Goal: Information Seeking & Learning: Learn about a topic

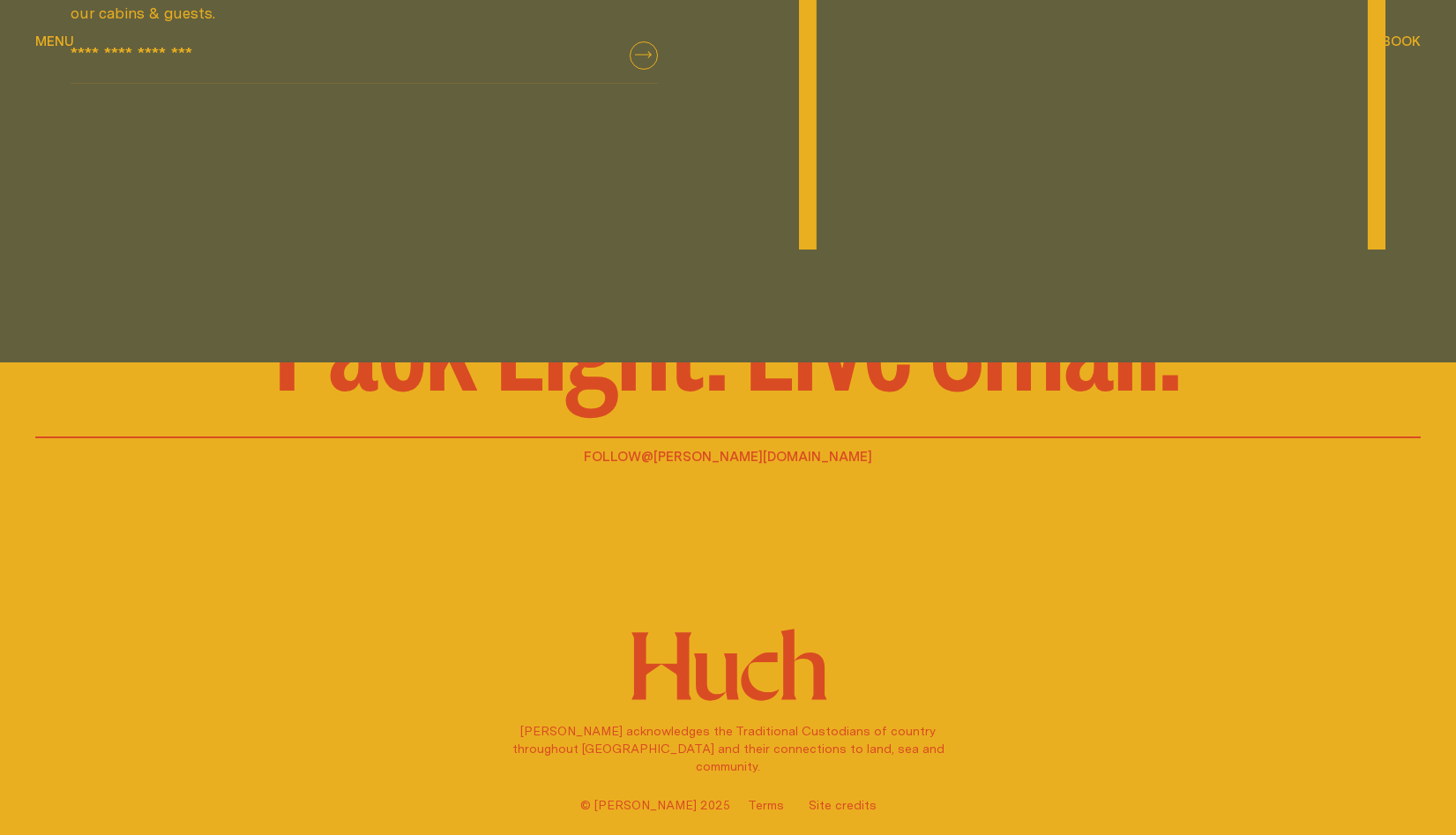
scroll to position [3969, 0]
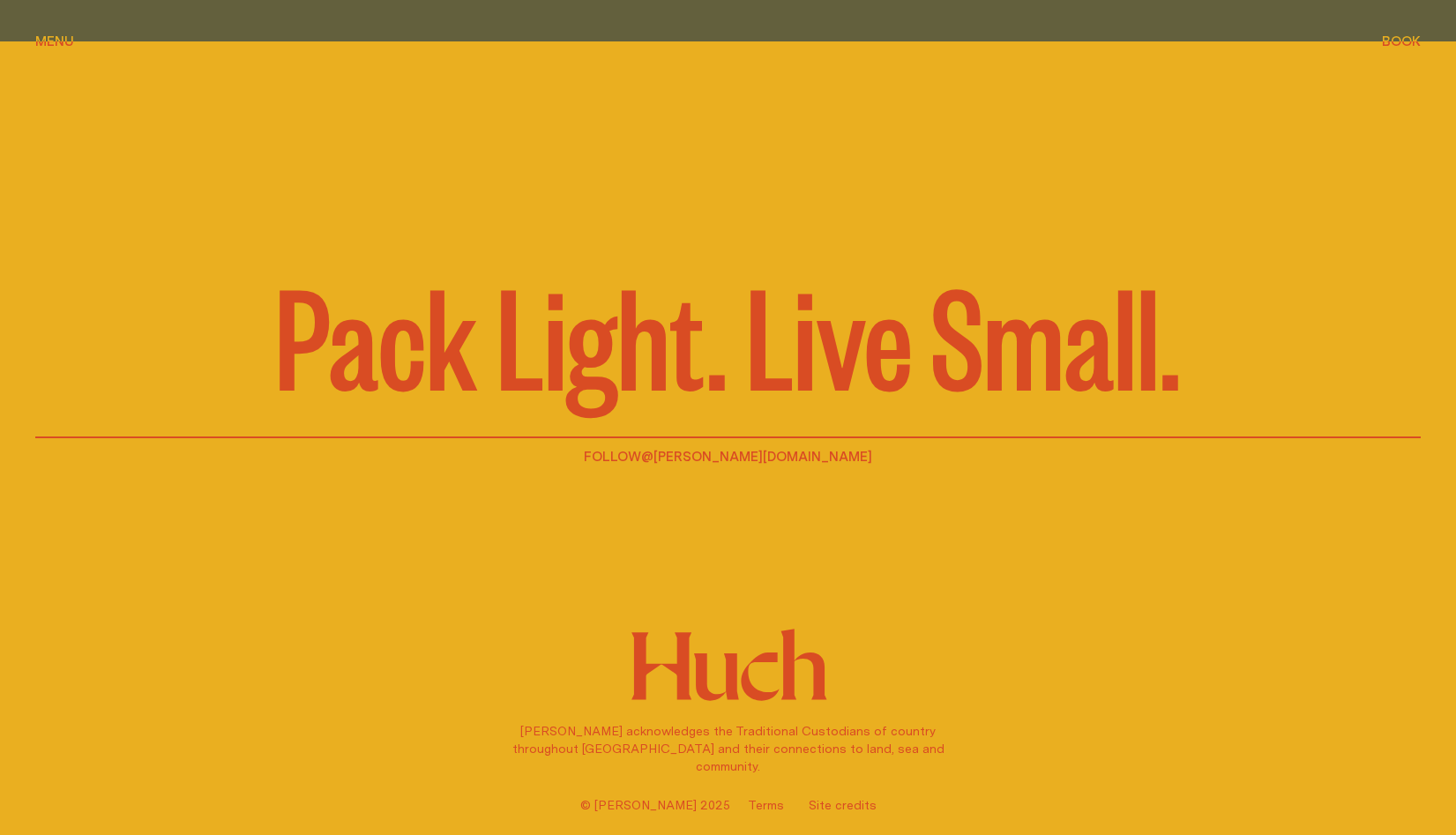
click at [63, 38] on span "Menu" at bounding box center [55, 41] width 39 height 14
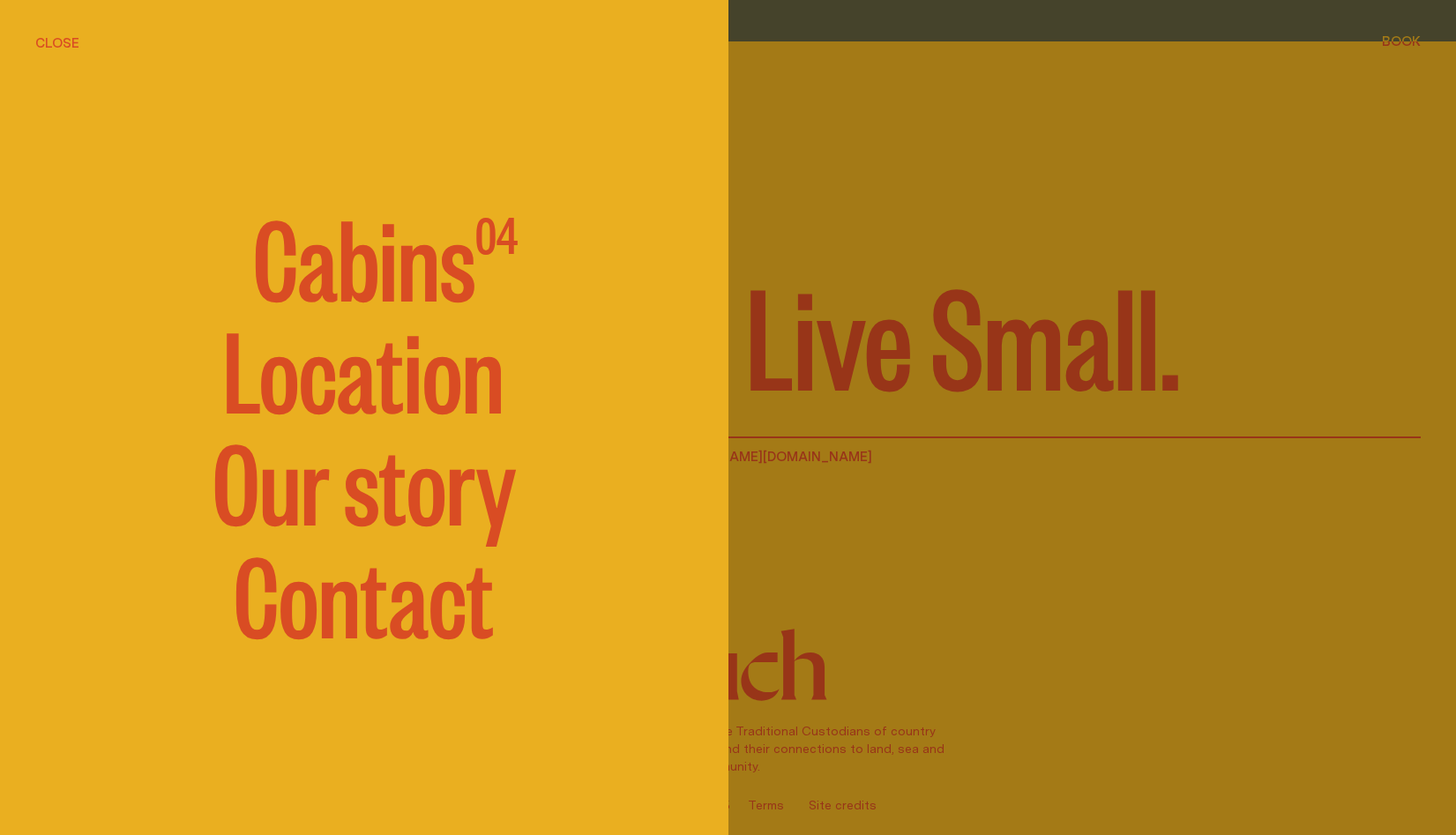
click at [359, 493] on link "Our story" at bounding box center [364, 479] width 303 height 105
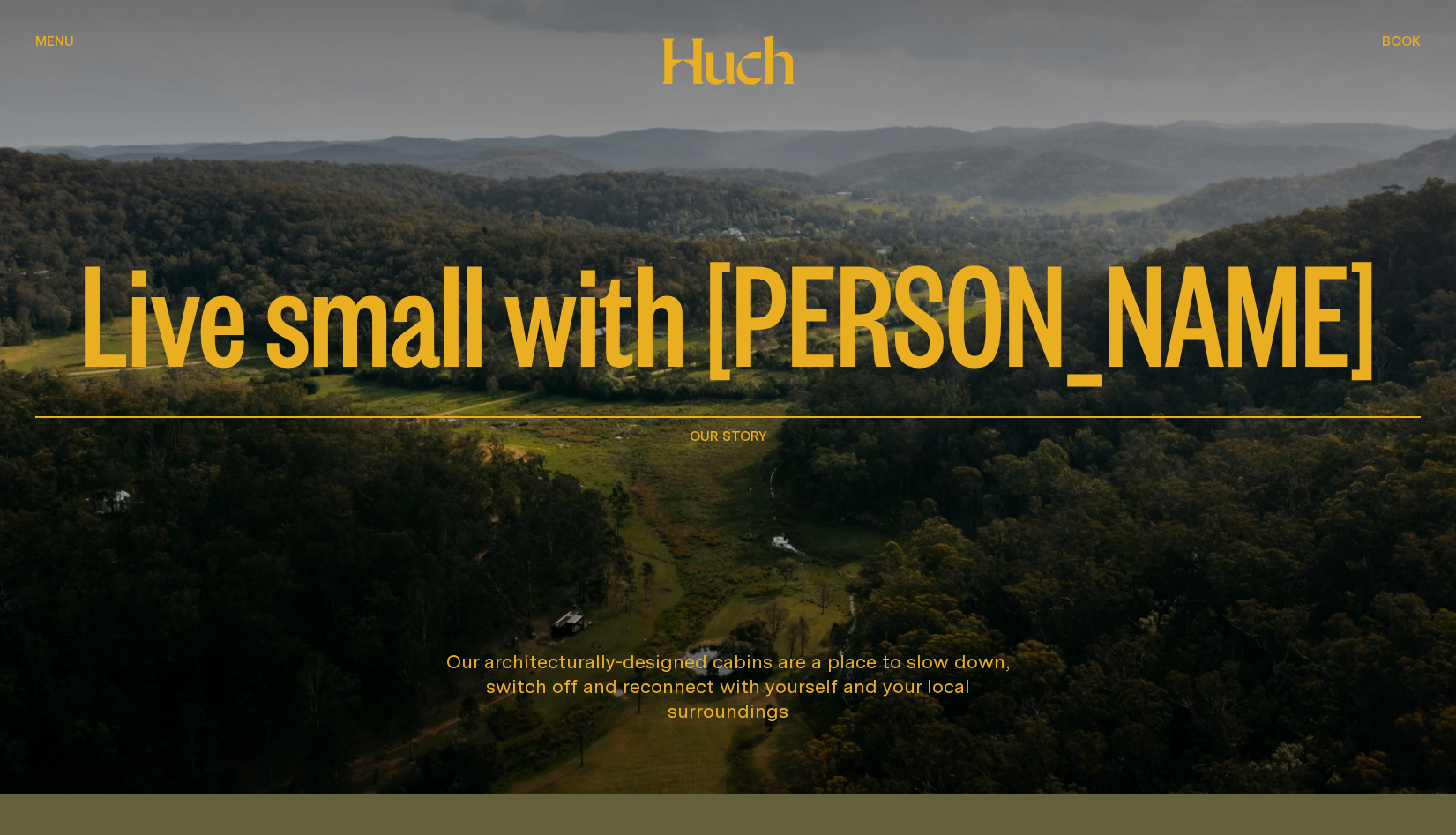
click at [701, 38] on icon at bounding box center [728, 60] width 133 height 50
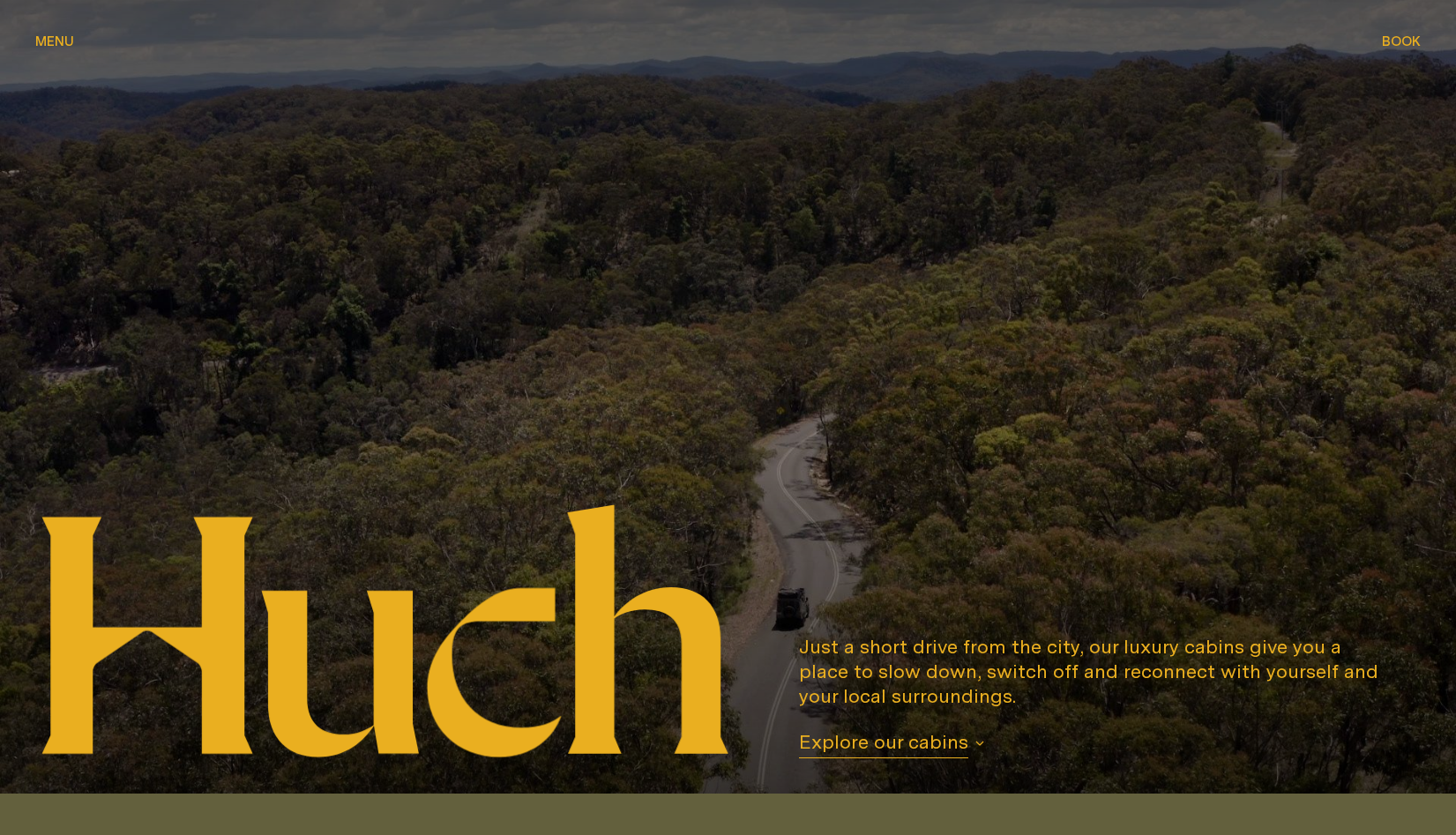
click at [50, 36] on span "Menu" at bounding box center [55, 41] width 39 height 14
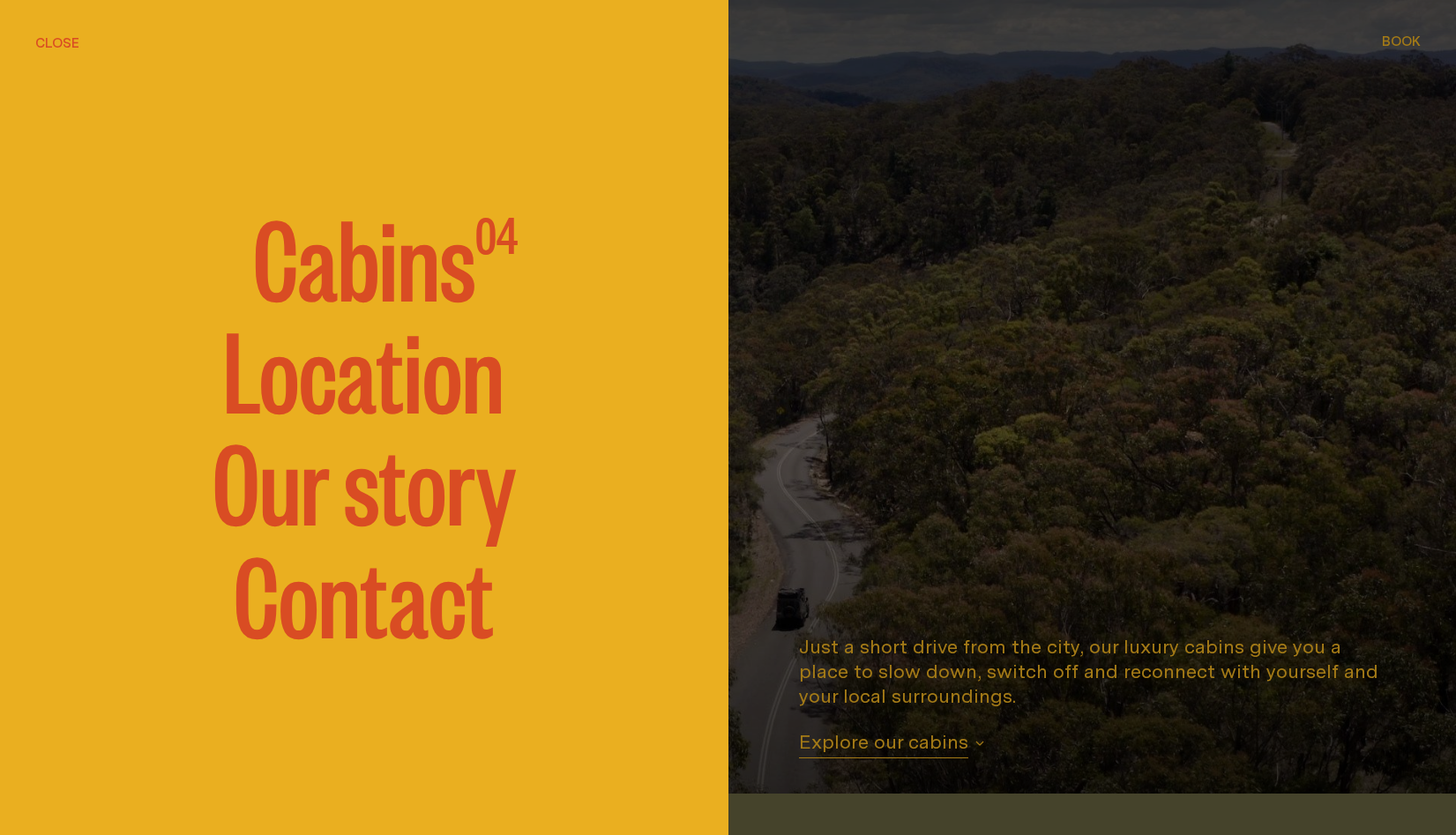
click at [324, 497] on link "Our story" at bounding box center [364, 478] width 303 height 105
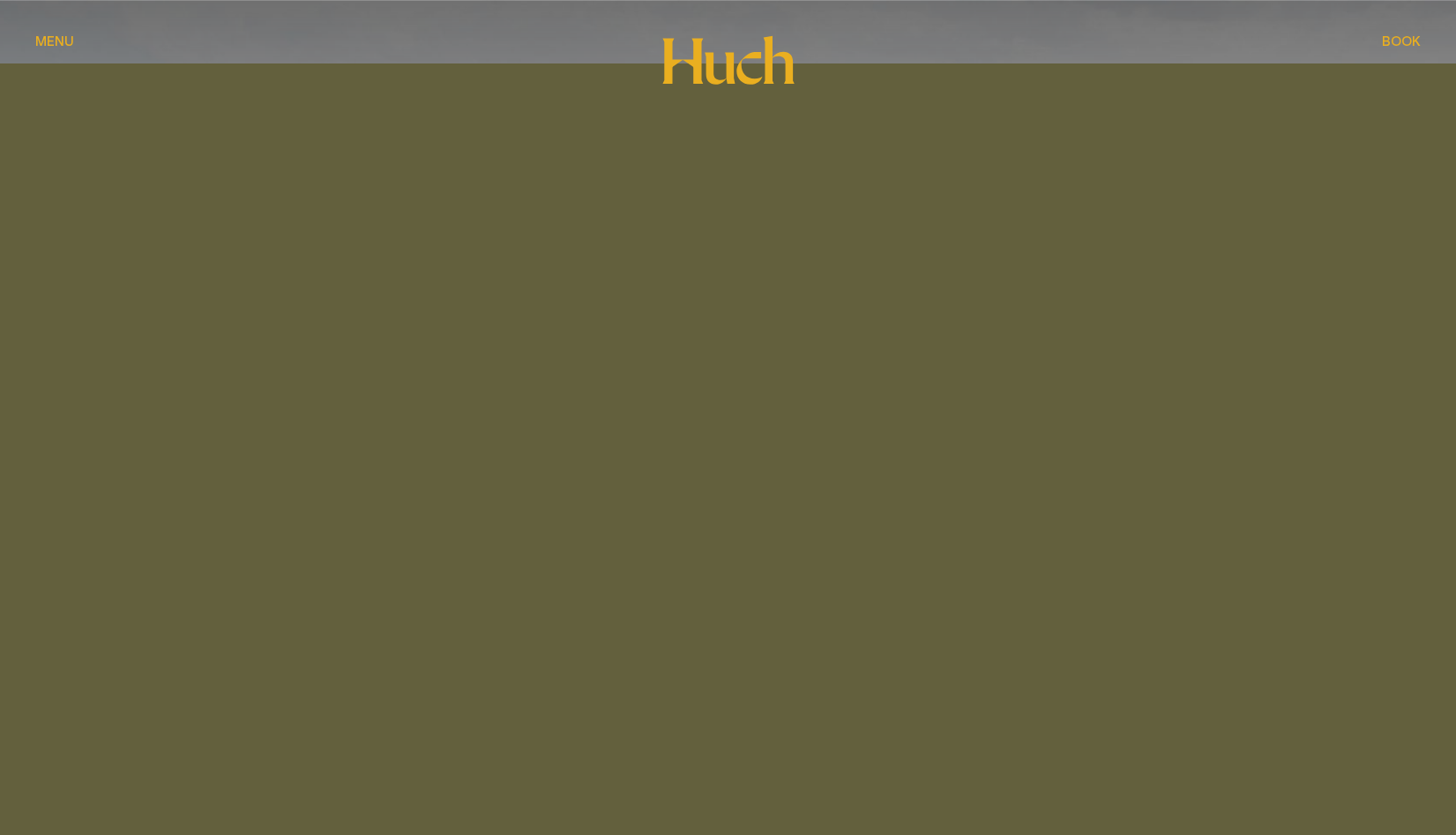
click at [324, 497] on div "Live small with [PERSON_NAME] Our Story" at bounding box center [728, 258] width 1456 height 515
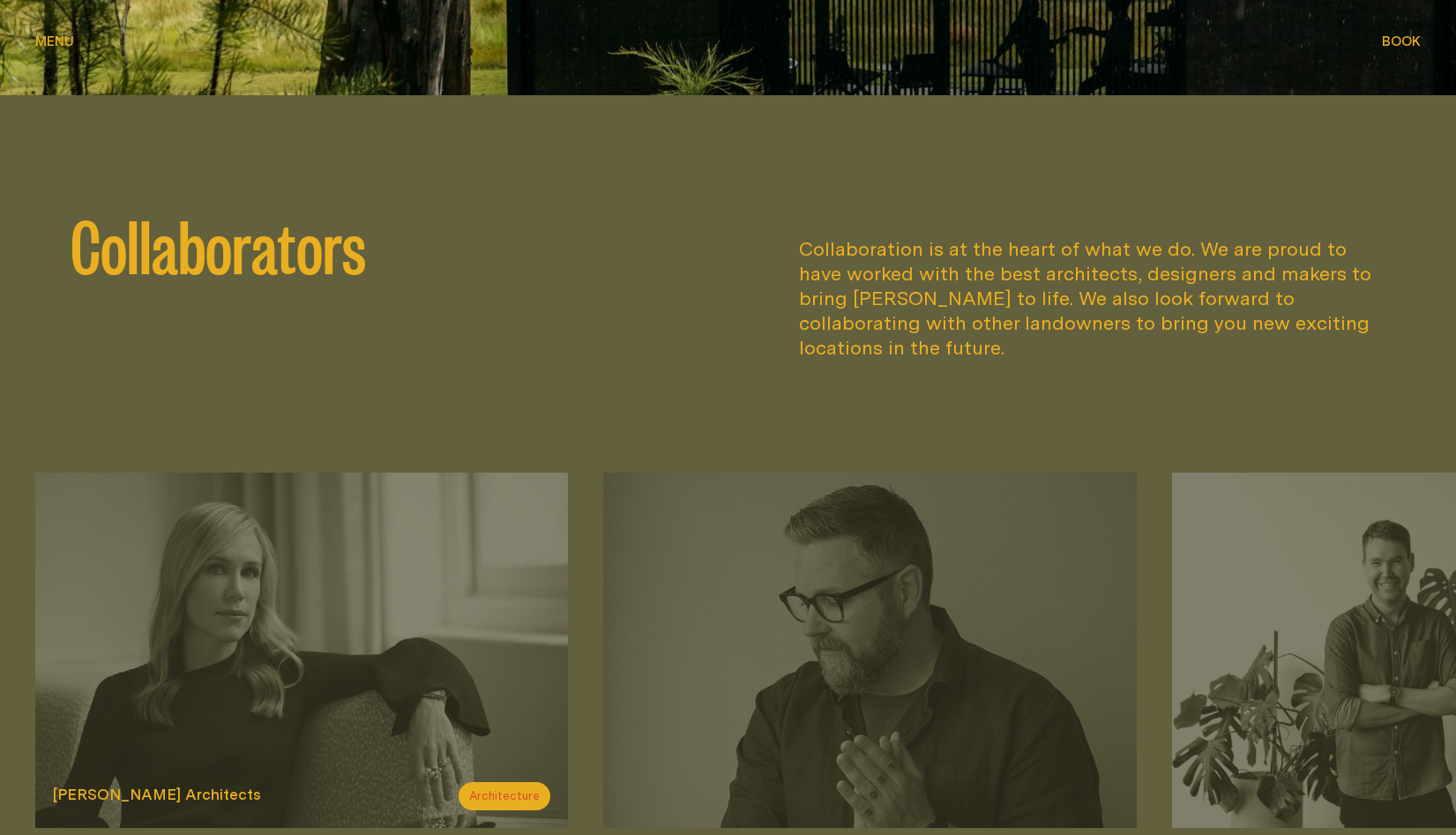
scroll to position [2260, 0]
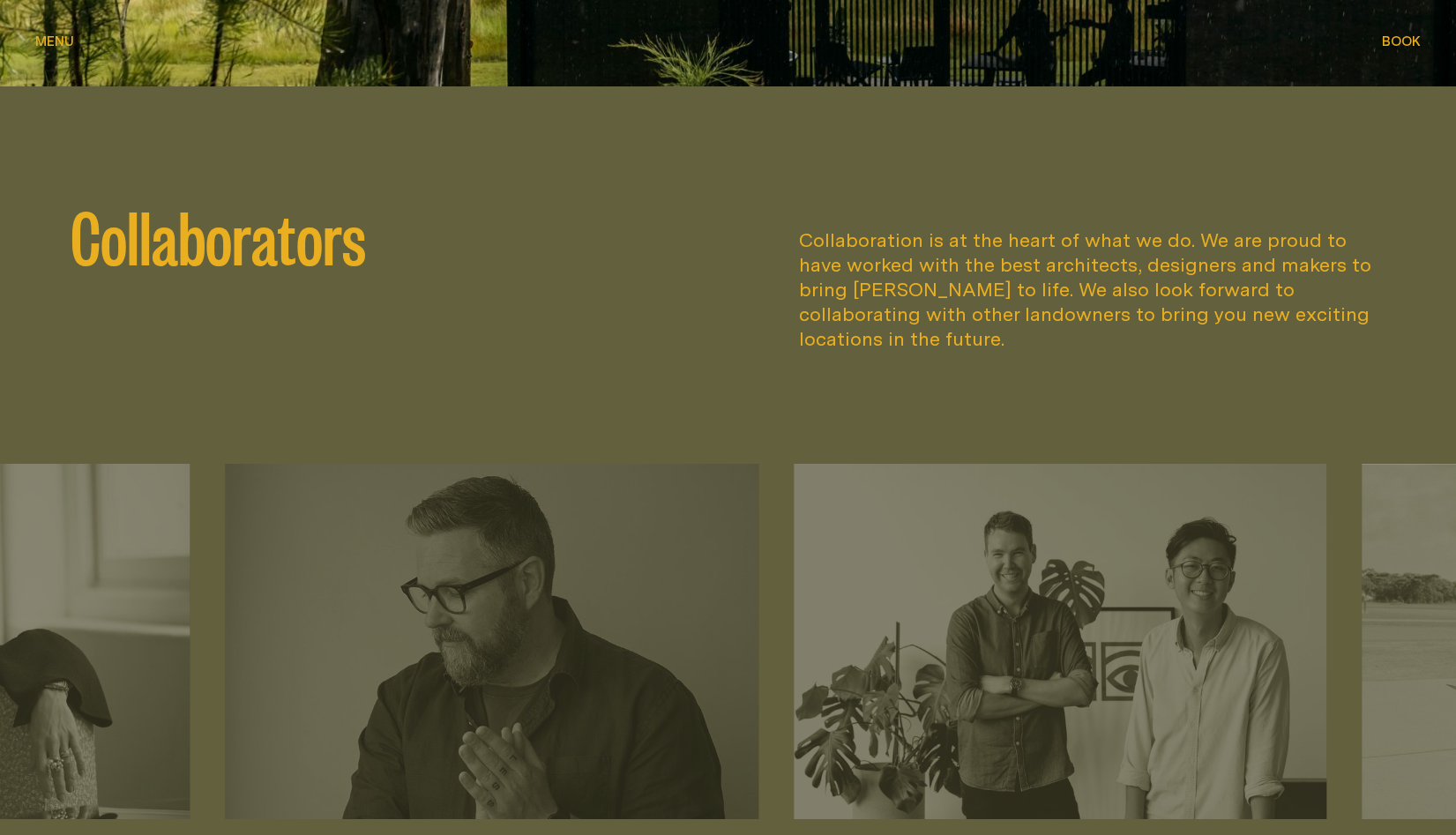
drag, startPoint x: 516, startPoint y: 805, endPoint x: 6, endPoint y: 771, distance: 511.1
click at [6, 771] on div "[PERSON_NAME] Architects Architecture [PERSON_NAME] & Co. Branding Made Togethe…" at bounding box center [728, 604] width 1456 height 505
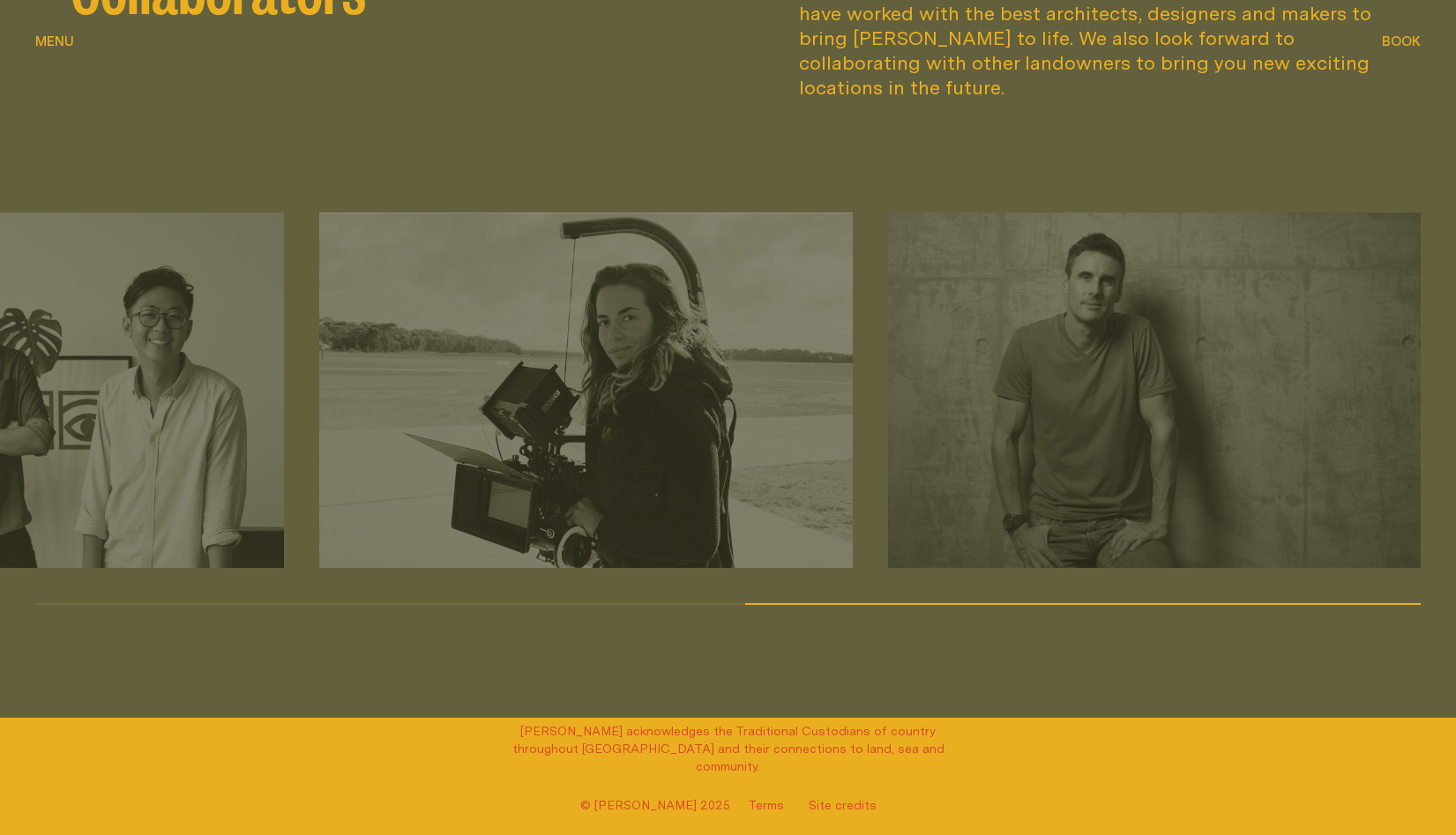
scroll to position [2597, 0]
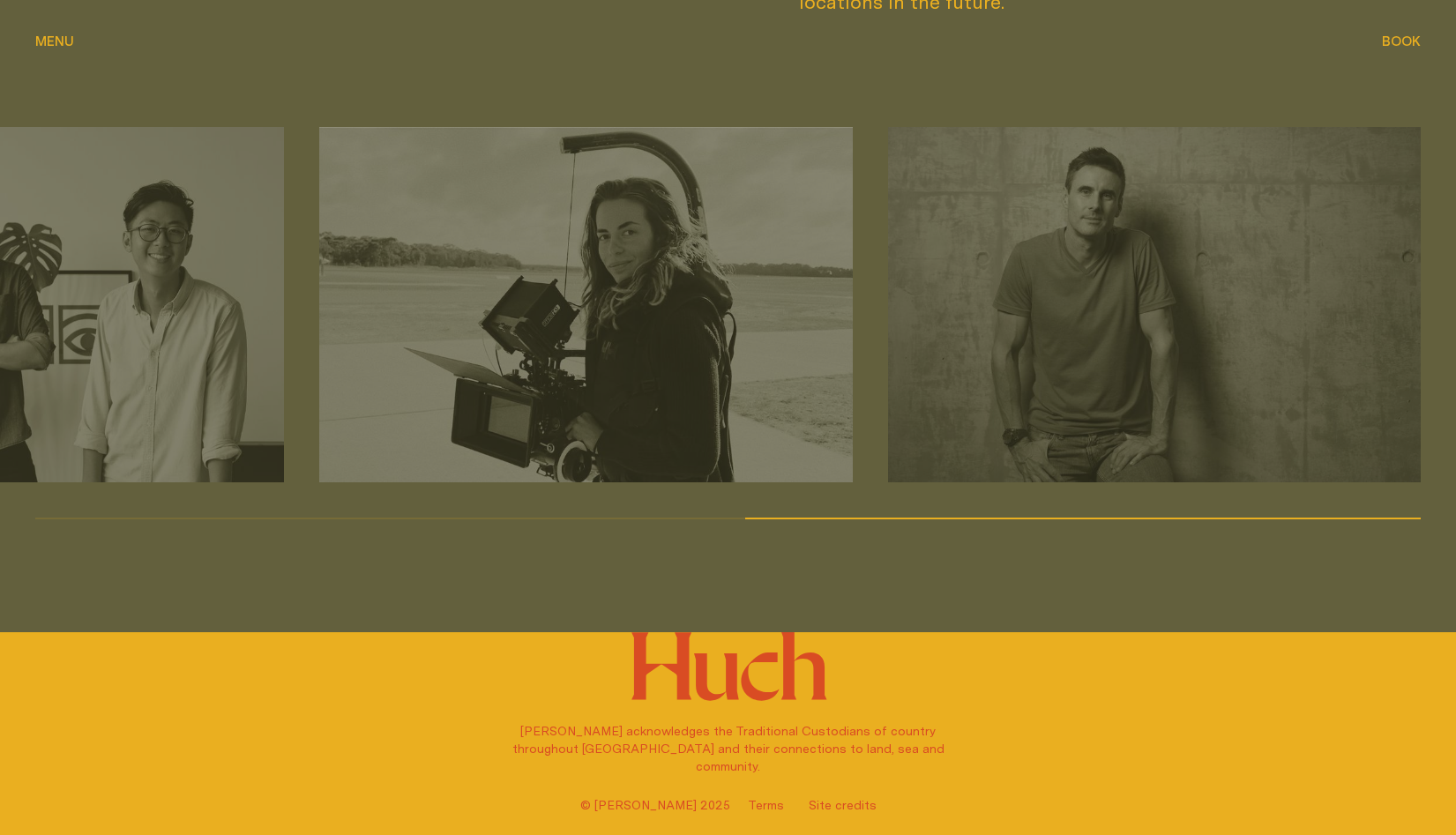
click at [61, 46] on span "Menu" at bounding box center [55, 41] width 39 height 14
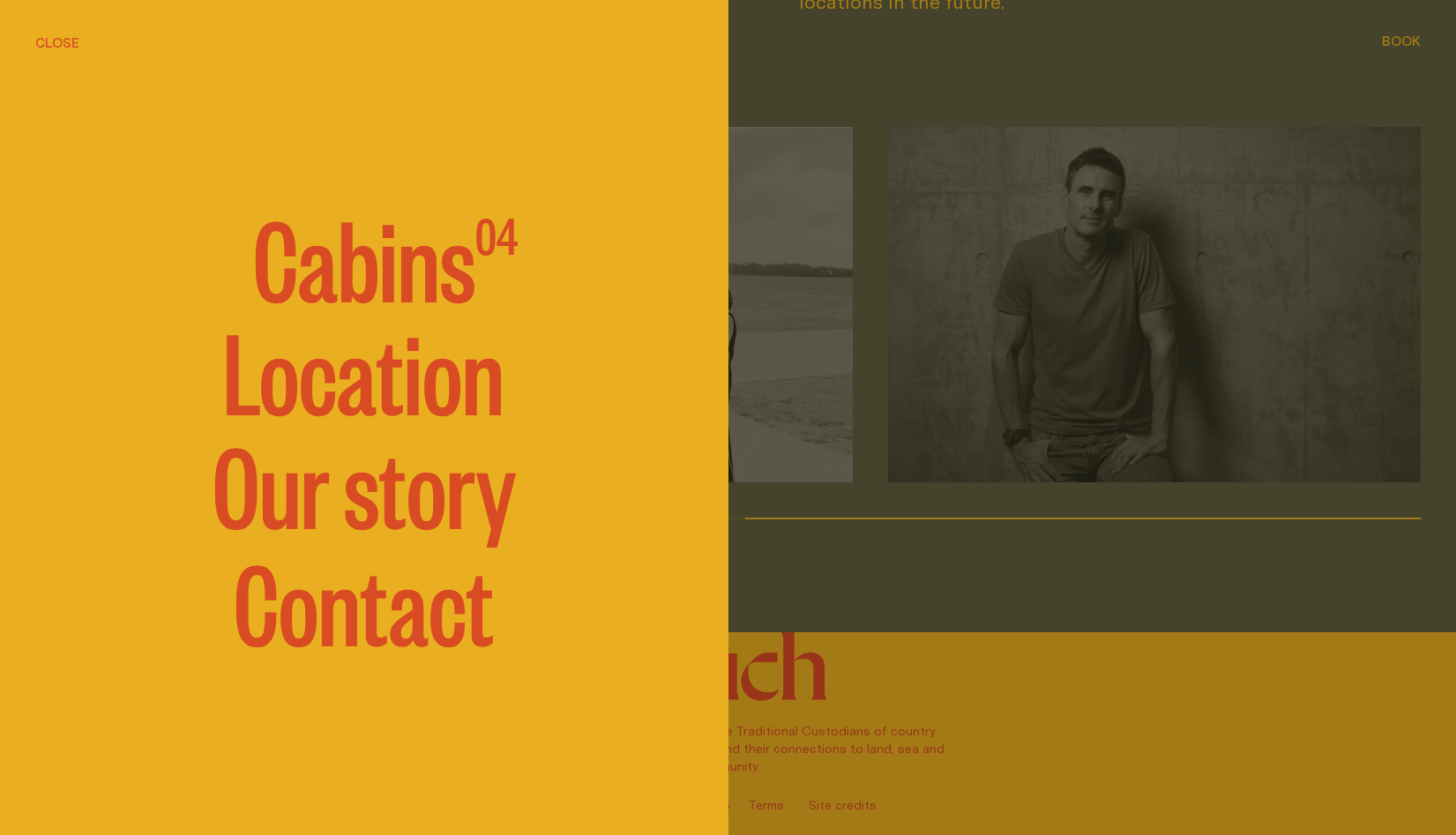
click at [304, 501] on link "Our story" at bounding box center [364, 483] width 303 height 105
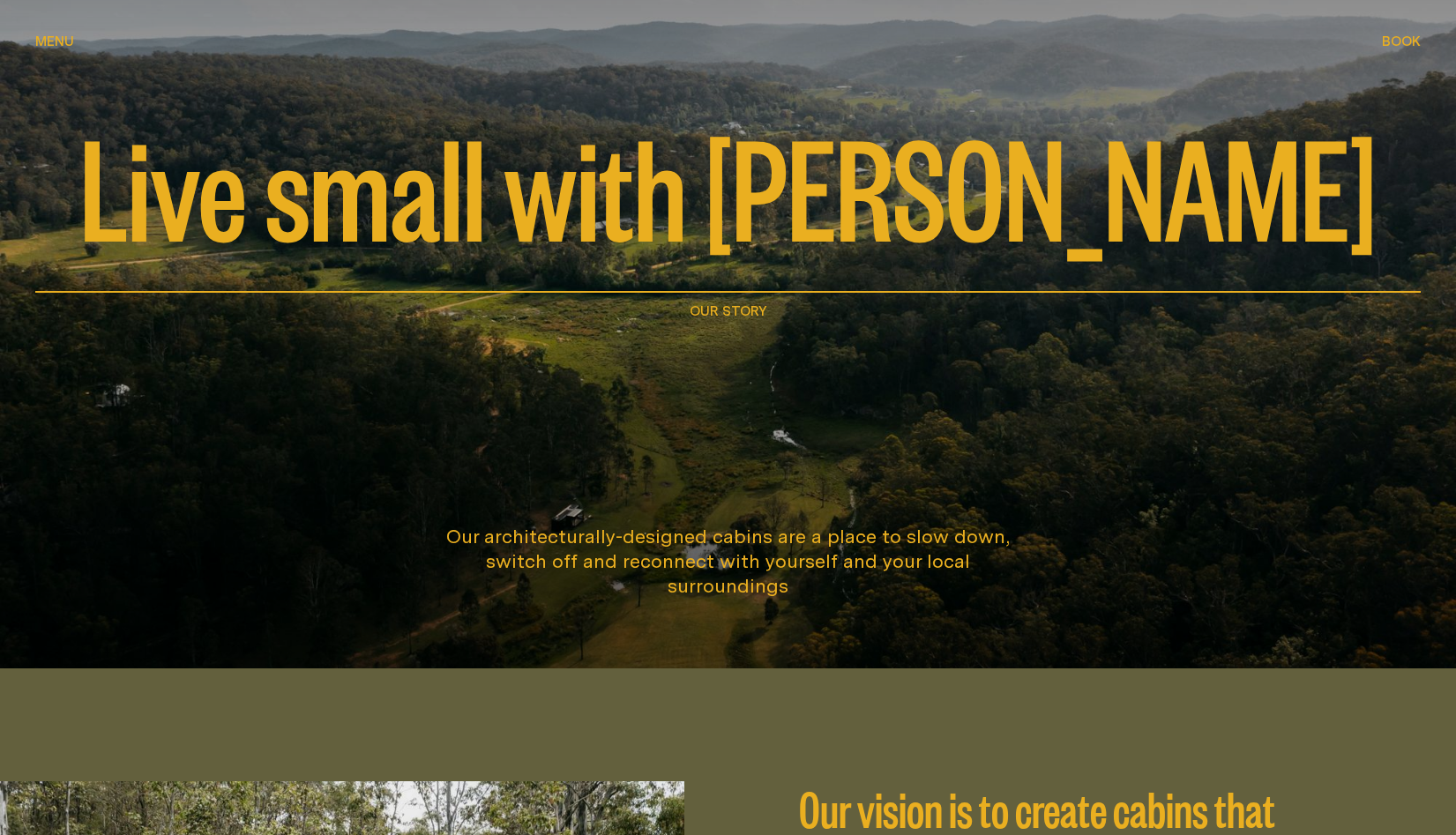
scroll to position [0, 0]
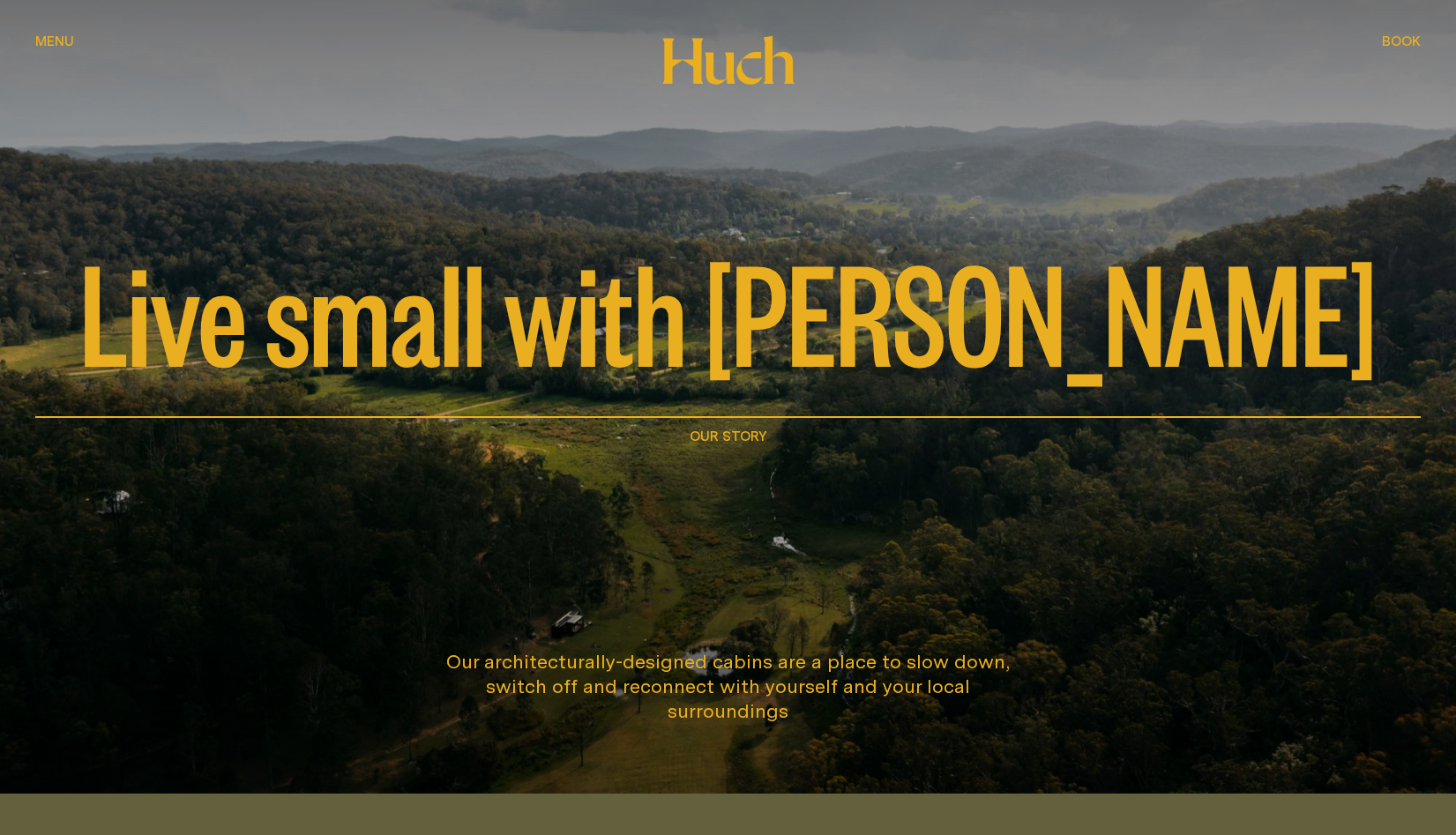
click at [748, 53] on icon at bounding box center [728, 60] width 133 height 50
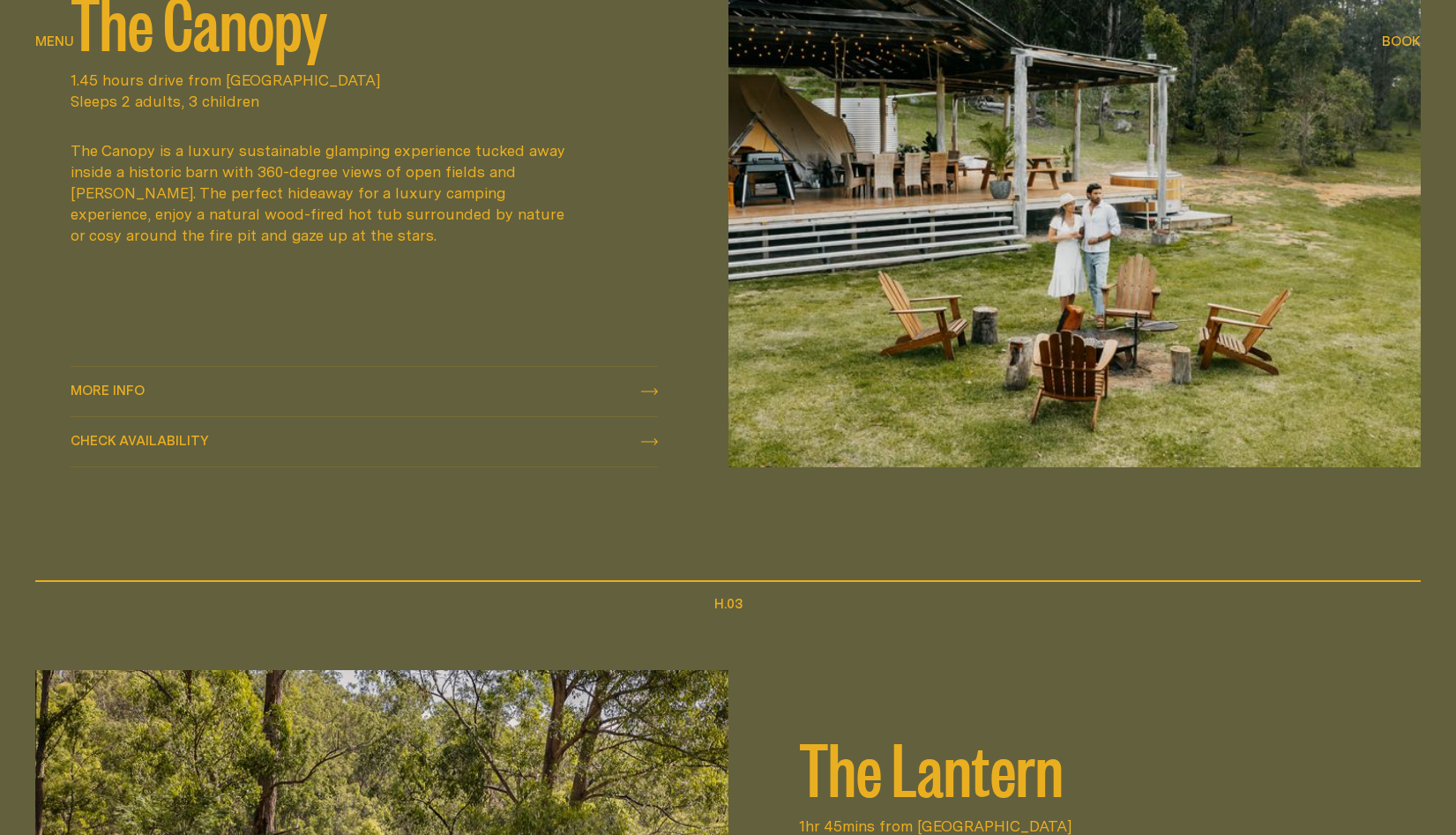
scroll to position [1904, 0]
